Goal: Task Accomplishment & Management: Manage account settings

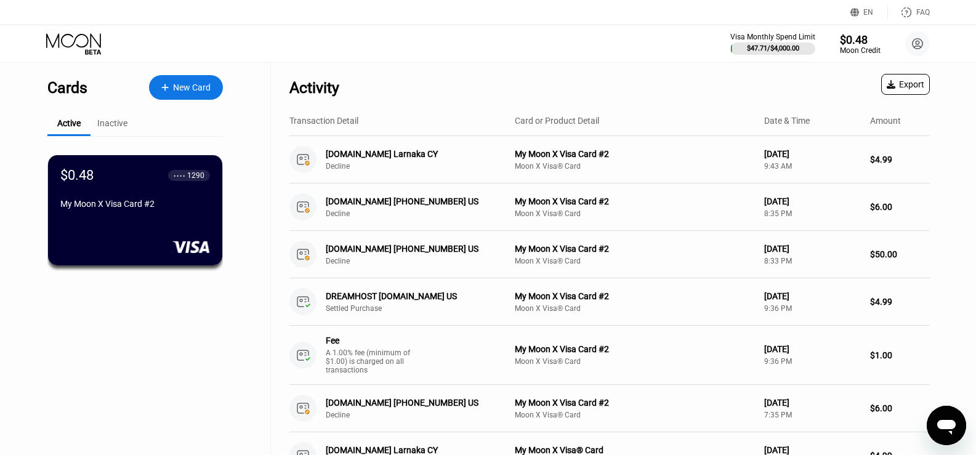
click at [121, 123] on div "Inactive" at bounding box center [112, 123] width 30 height 10
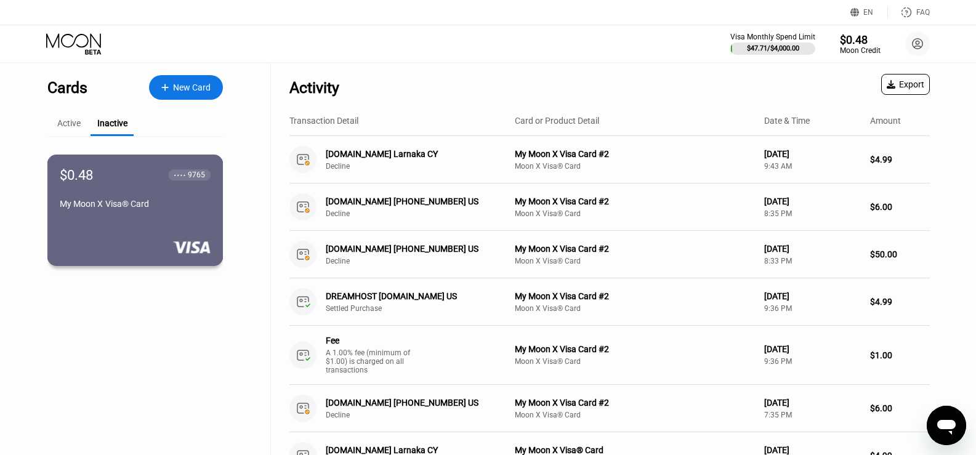
click at [105, 208] on div "My Moon X Visa® Card" at bounding box center [135, 204] width 151 height 10
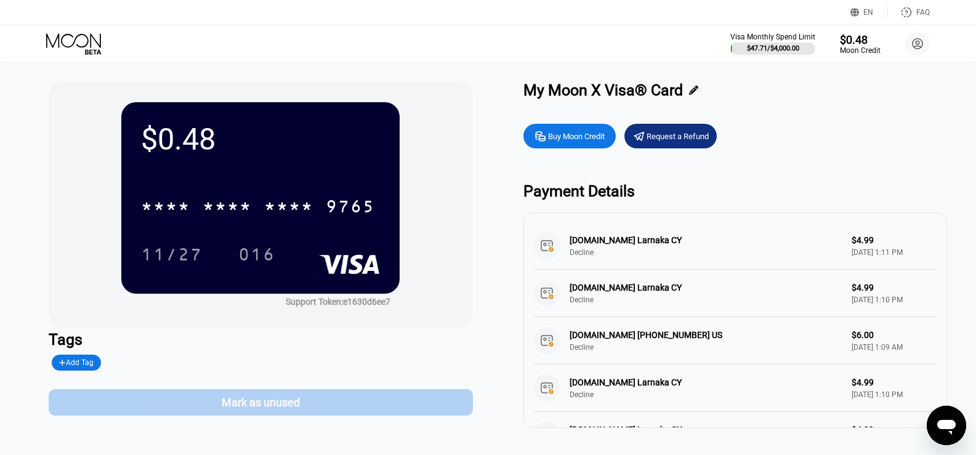
click at [193, 401] on div "Mark as unused" at bounding box center [261, 402] width 424 height 26
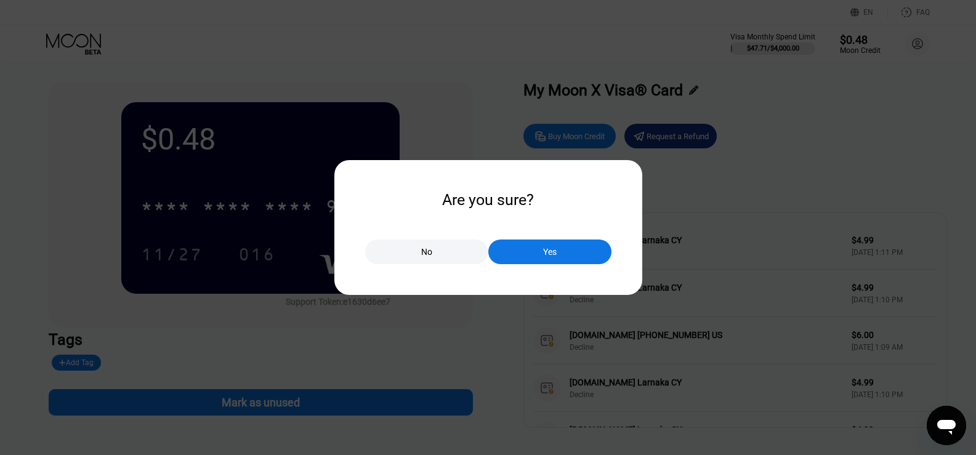
drag, startPoint x: 549, startPoint y: 252, endPoint x: 466, endPoint y: 278, distance: 86.9
click at [550, 252] on div "Yes" at bounding box center [550, 251] width 14 height 11
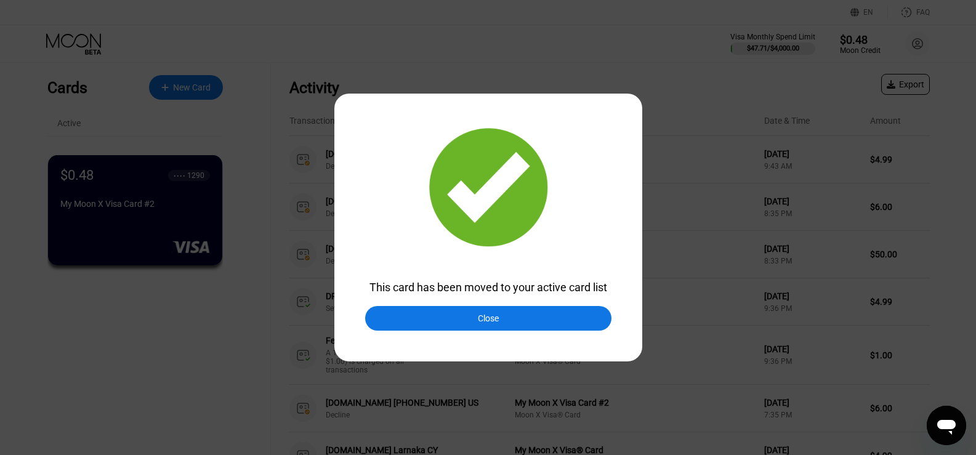
click at [466, 317] on div "Close" at bounding box center [488, 318] width 246 height 25
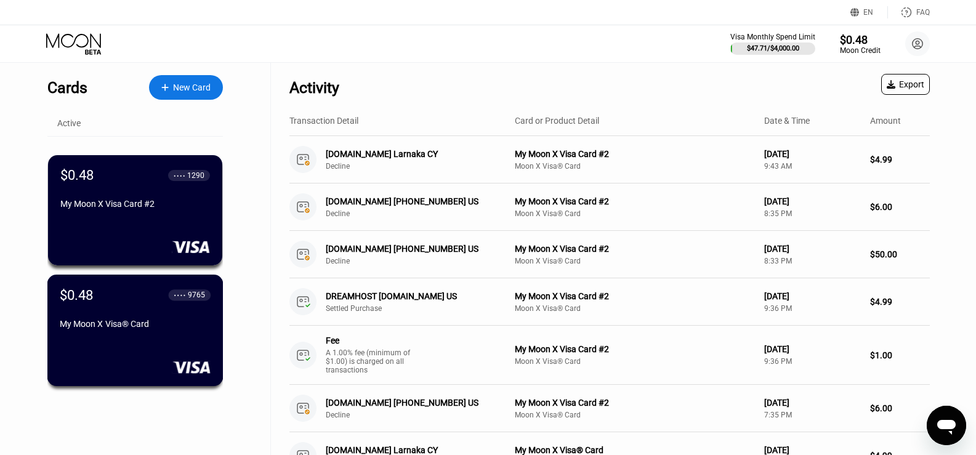
click at [124, 321] on div "My Moon X Visa® Card" at bounding box center [135, 324] width 151 height 10
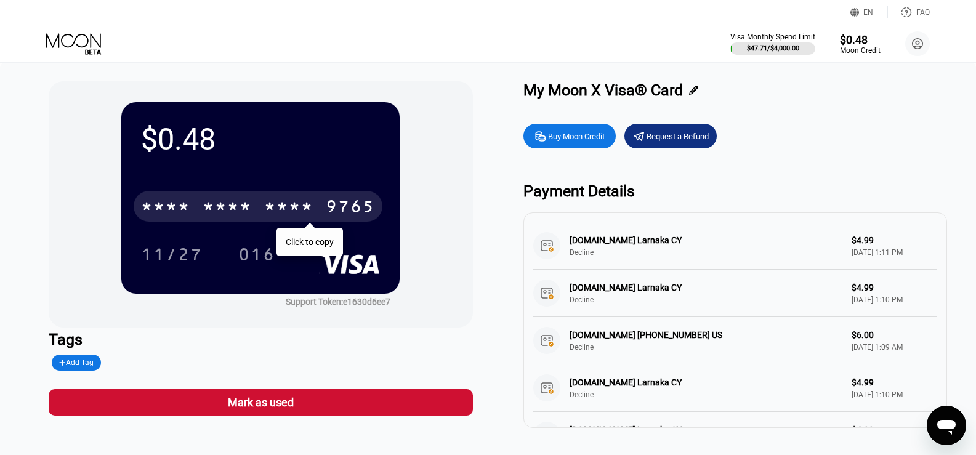
click at [235, 208] on div "* * * *" at bounding box center [227, 208] width 49 height 20
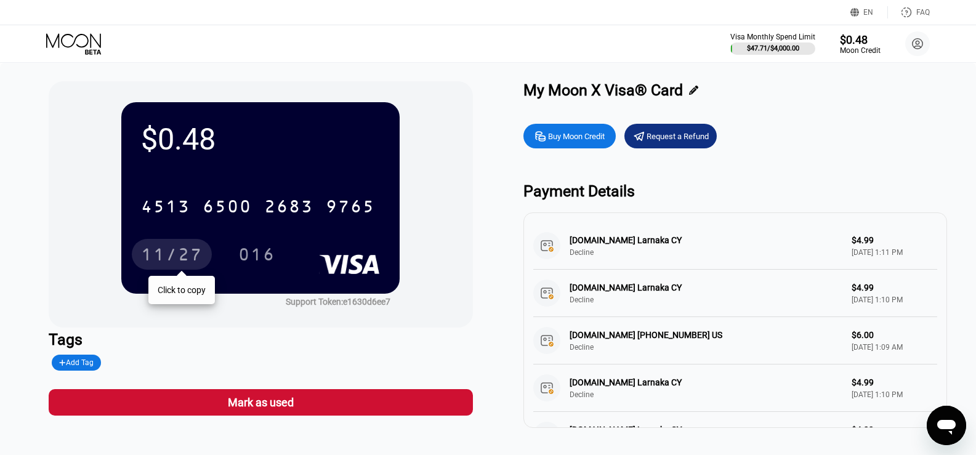
click at [184, 254] on div "11/27" at bounding box center [172, 256] width 62 height 20
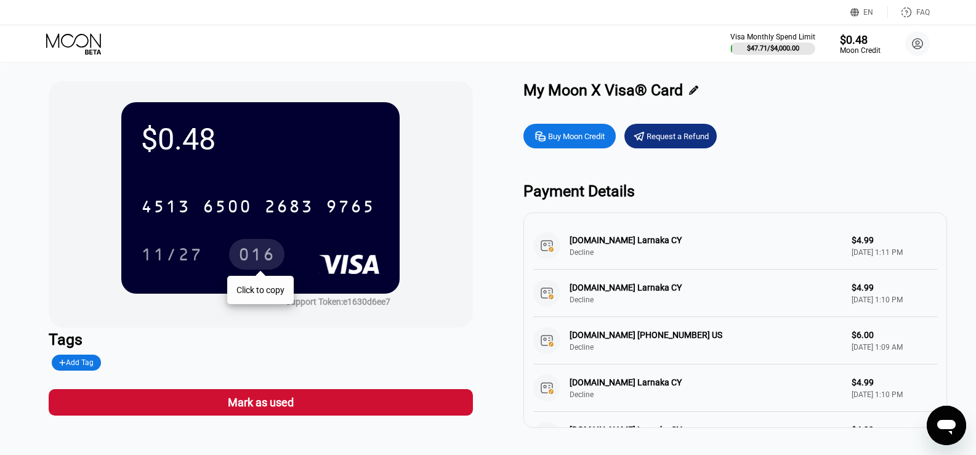
click at [261, 247] on div "016" at bounding box center [256, 256] width 37 height 20
